Goal: Book appointment/travel/reservation

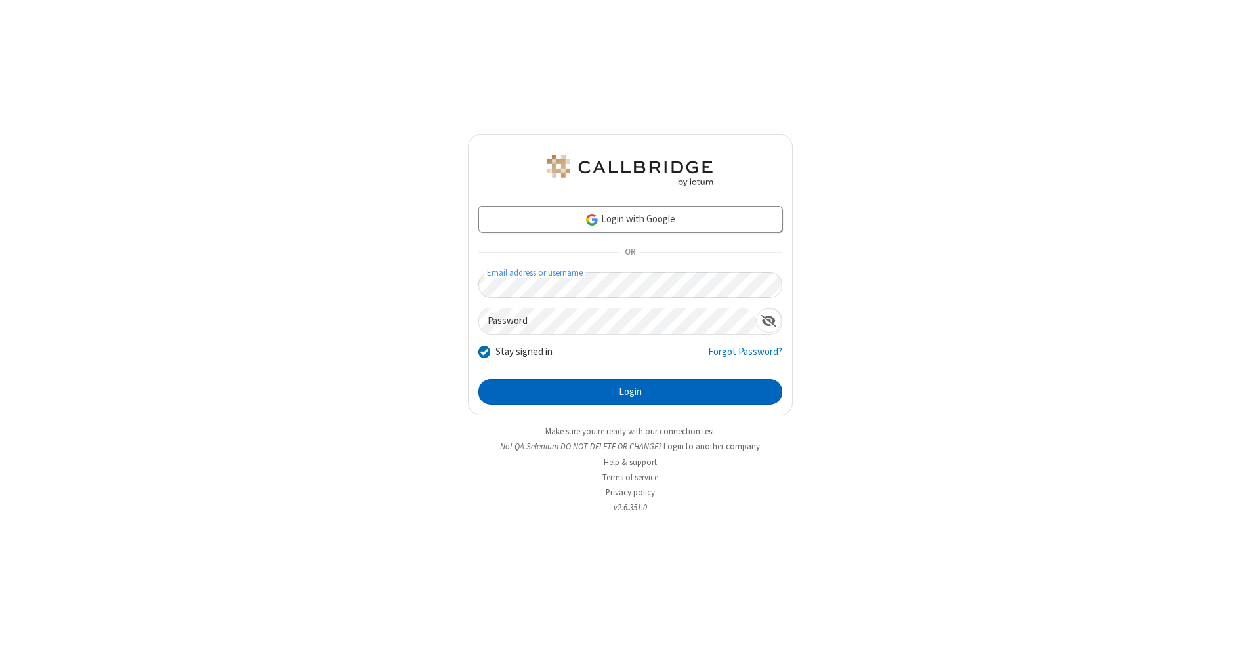
click at [630, 392] on button "Login" at bounding box center [630, 392] width 304 height 26
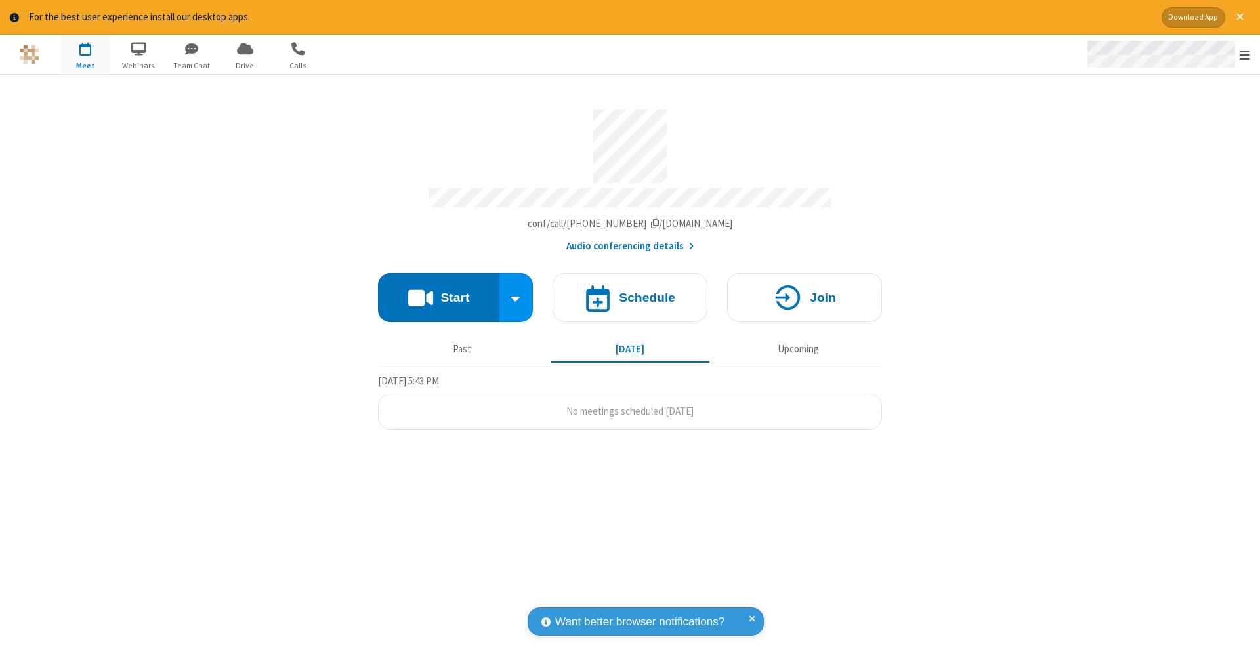
click at [1245, 55] on span "Open menu" at bounding box center [1245, 55] width 11 height 13
click at [85, 54] on span "button" at bounding box center [85, 48] width 49 height 22
click at [630, 291] on h4 "Schedule" at bounding box center [647, 297] width 56 height 12
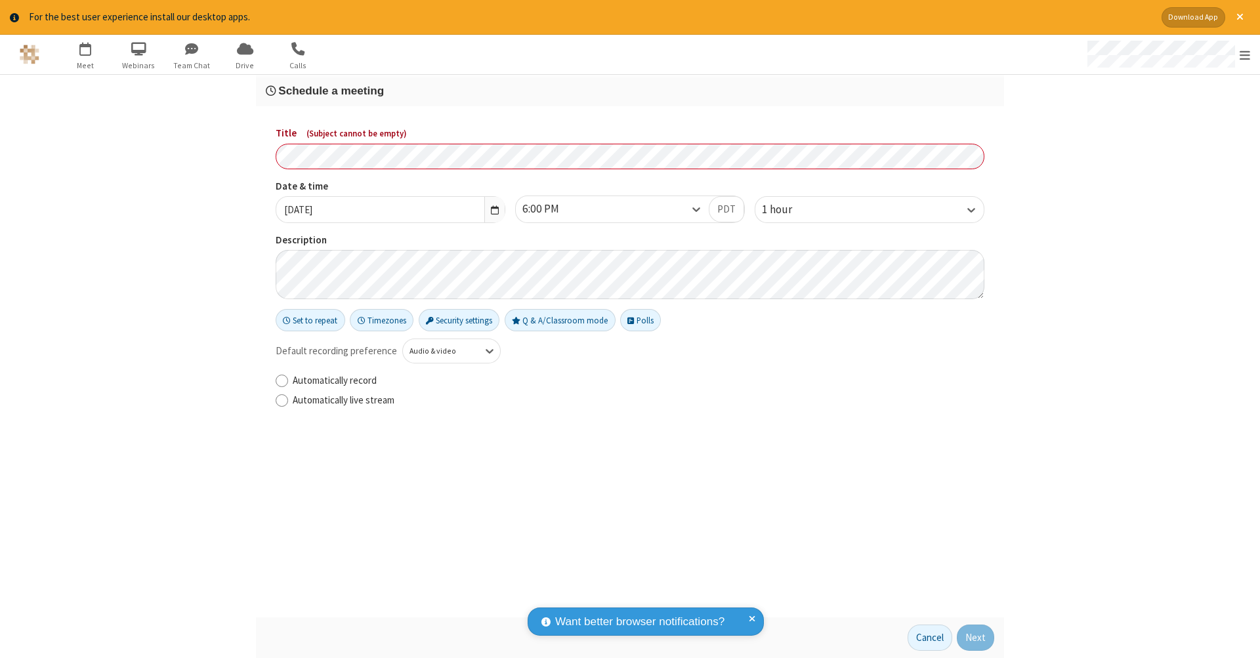
click at [630, 90] on h3 "Schedule a meeting" at bounding box center [630, 91] width 729 height 12
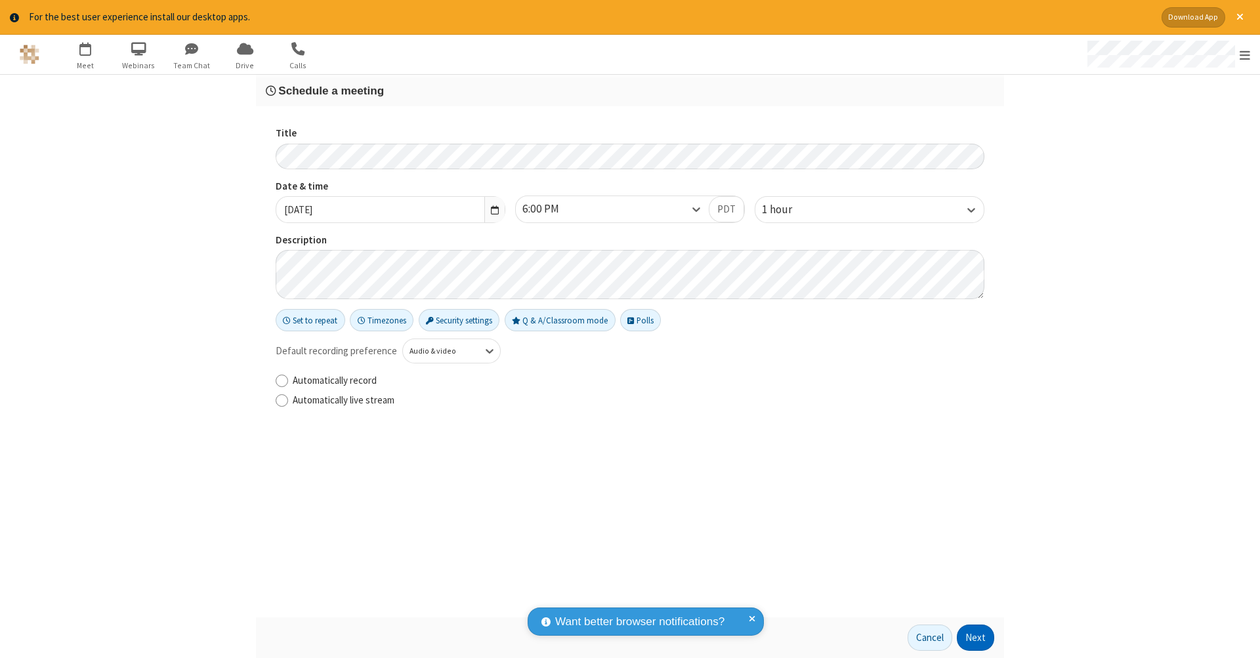
click at [976, 638] on button "Next" at bounding box center [975, 638] width 37 height 26
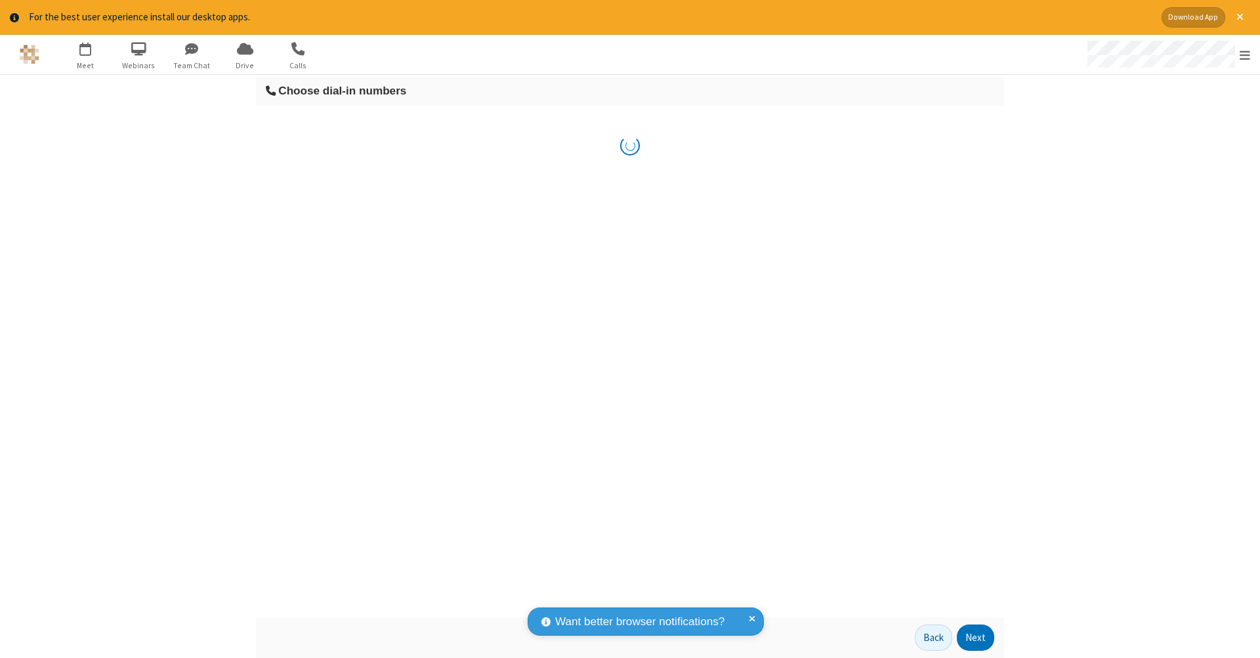
click at [976, 638] on button "Next" at bounding box center [975, 638] width 37 height 26
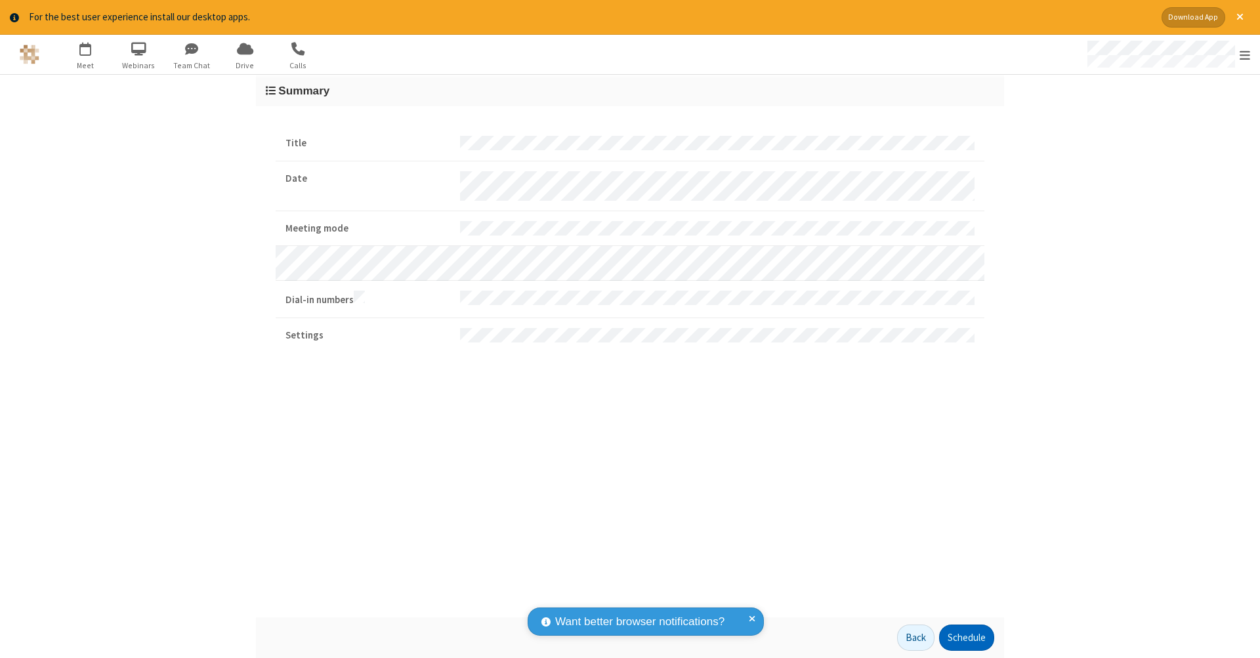
click at [966, 638] on button "Schedule" at bounding box center [966, 638] width 55 height 26
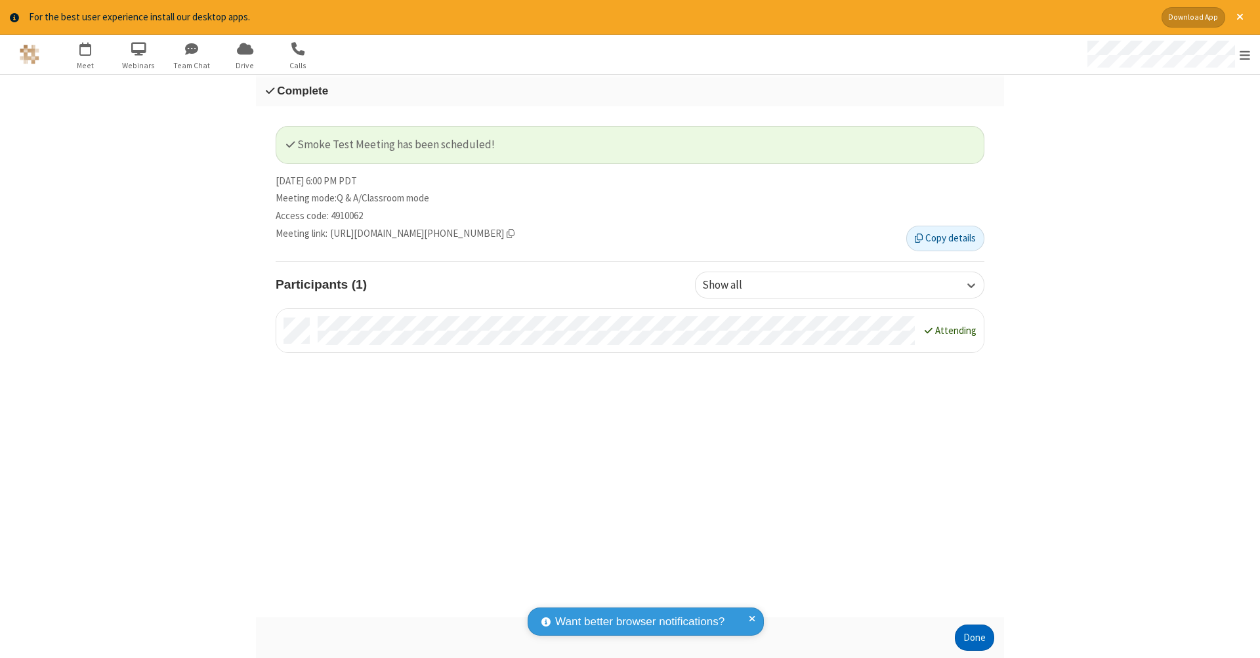
click at [975, 638] on button "Done" at bounding box center [974, 638] width 39 height 26
